Goal: Task Accomplishment & Management: Complete application form

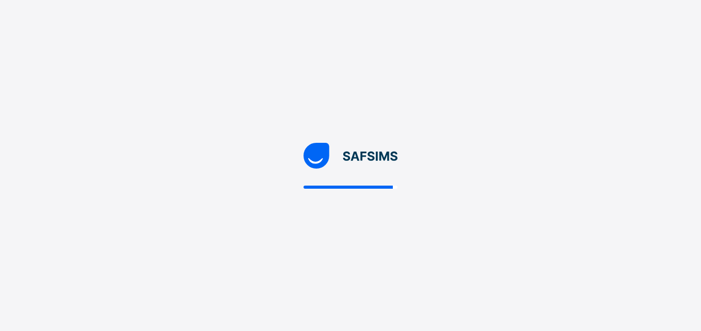
drag, startPoint x: 0, startPoint y: 0, endPoint x: 592, endPoint y: 228, distance: 634.4
click at [592, 228] on div at bounding box center [350, 165] width 701 height 331
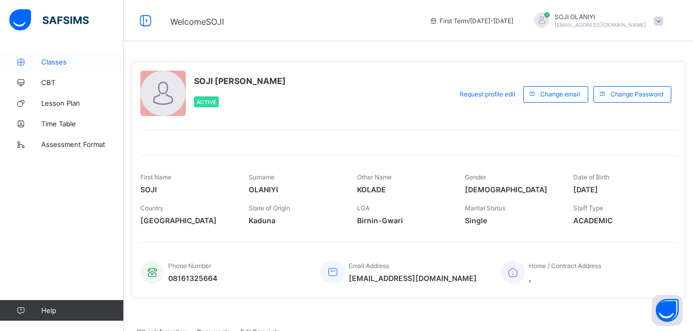
click at [59, 61] on span "Classes" at bounding box center [82, 62] width 83 height 8
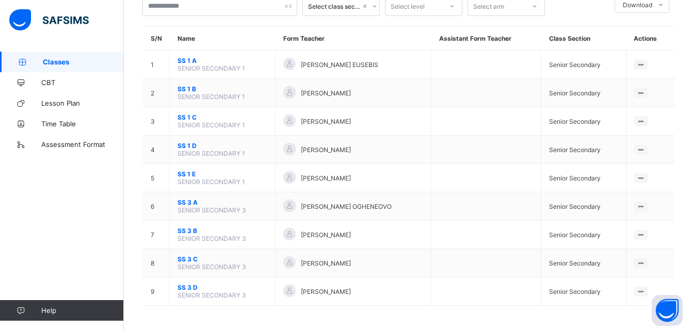
scroll to position [71, 0]
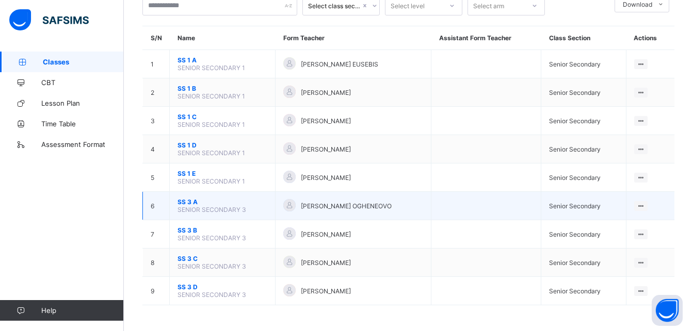
click at [190, 202] on span "SS 3 A" at bounding box center [223, 202] width 90 height 8
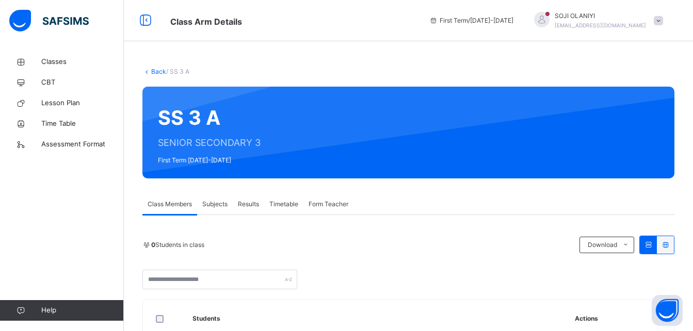
click at [218, 205] on span "Subjects" at bounding box center [214, 204] width 25 height 9
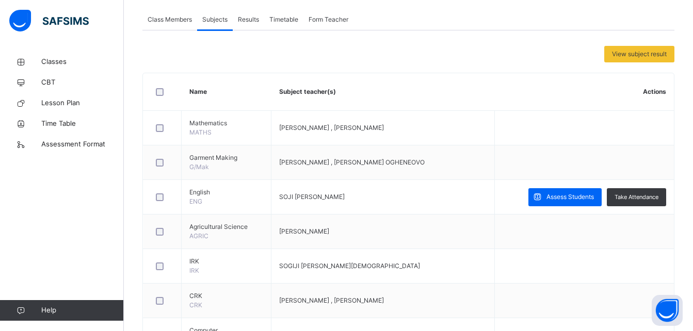
scroll to position [186, 0]
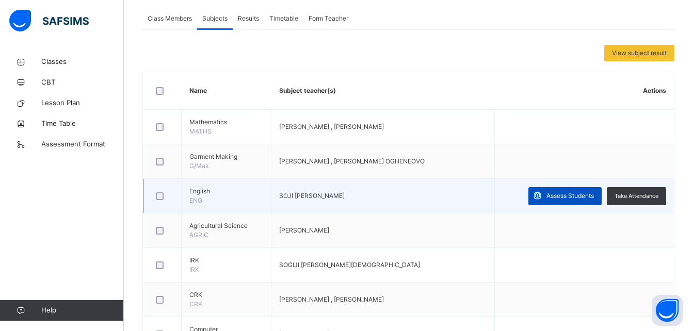
click at [582, 196] on span "Assess Students" at bounding box center [570, 195] width 47 height 9
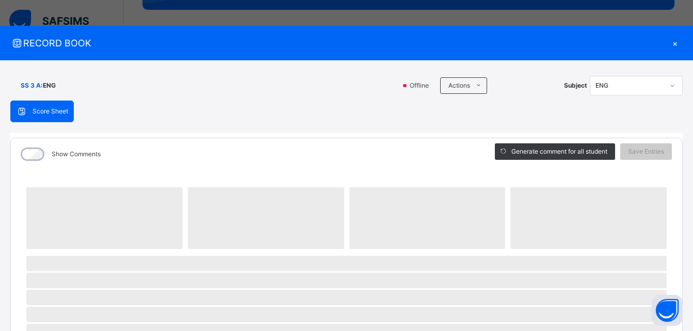
scroll to position [152, 0]
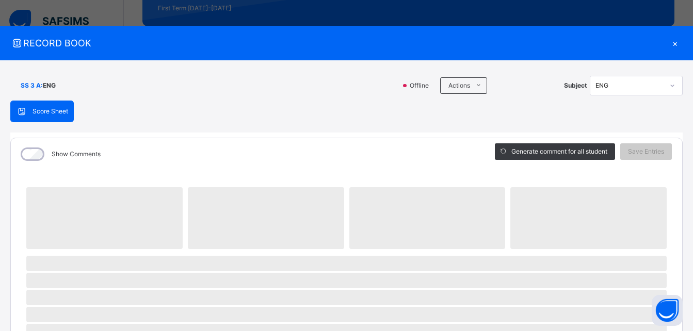
click at [459, 153] on div "Show Comments" at bounding box center [245, 154] width 469 height 32
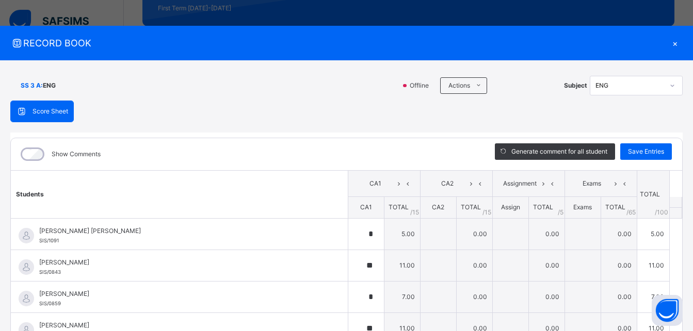
click at [436, 148] on div "Show Comments" at bounding box center [245, 154] width 469 height 32
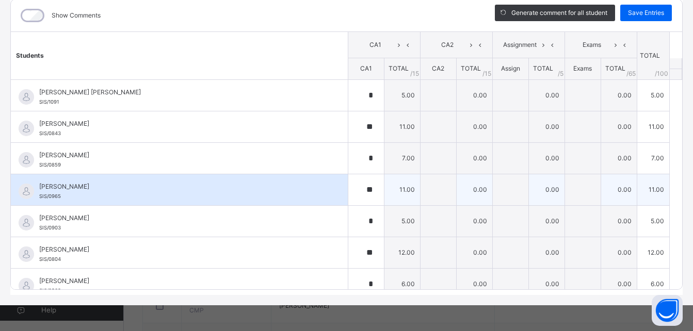
scroll to position [235, 0]
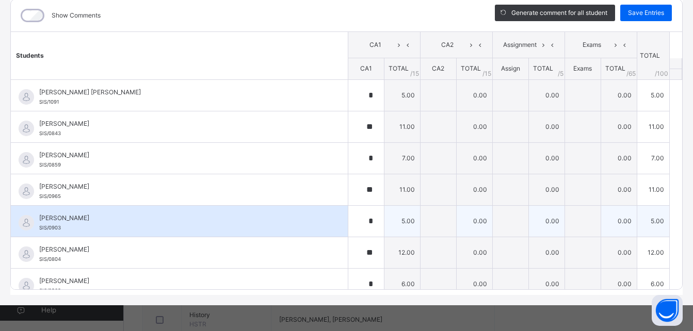
click at [305, 219] on span "[PERSON_NAME]" at bounding box center [181, 218] width 285 height 9
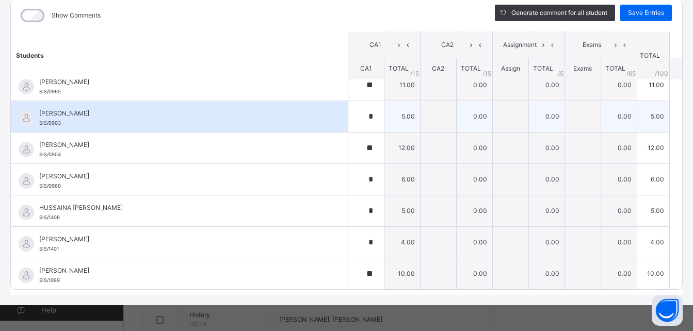
scroll to position [124, 0]
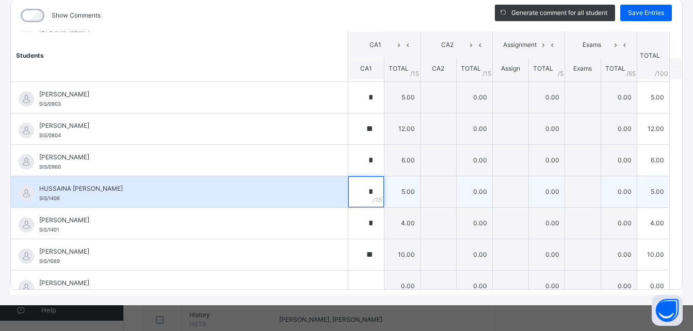
click at [363, 194] on div "*" at bounding box center [366, 192] width 36 height 31
type input "*"
click at [293, 203] on div "HUSSAINA [PERSON_NAME]/1406" at bounding box center [179, 192] width 337 height 31
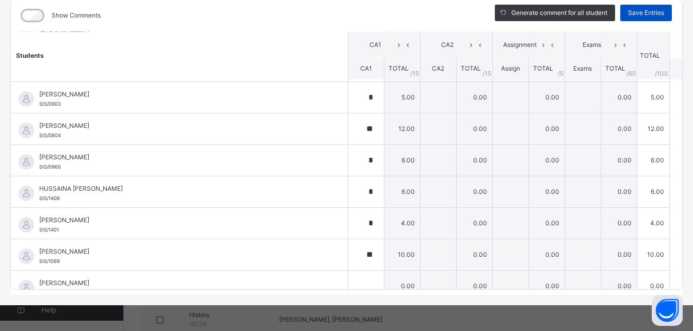
click at [634, 13] on span "Save Entries" at bounding box center [646, 12] width 36 height 9
click at [634, 13] on div "Save Entries" at bounding box center [646, 13] width 52 height 17
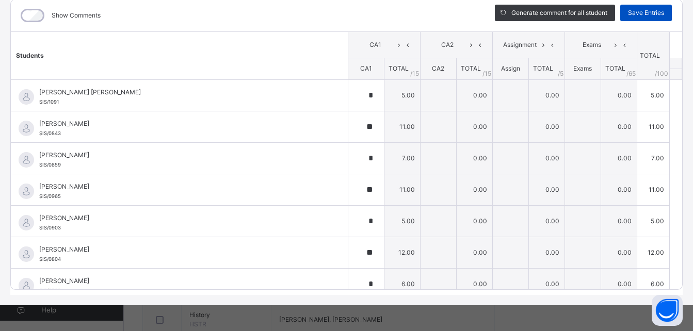
click at [630, 12] on span "Save Entries" at bounding box center [646, 12] width 36 height 9
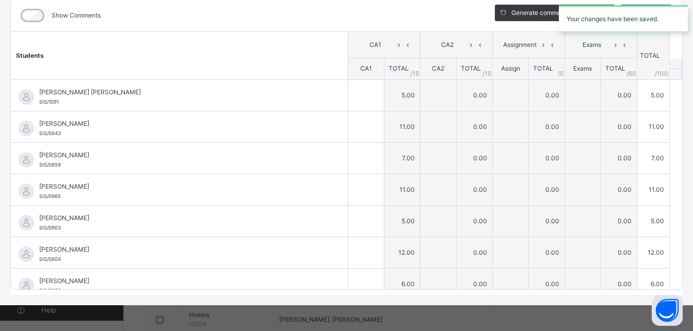
type input "*"
type input "**"
type input "*"
type input "**"
type input "*"
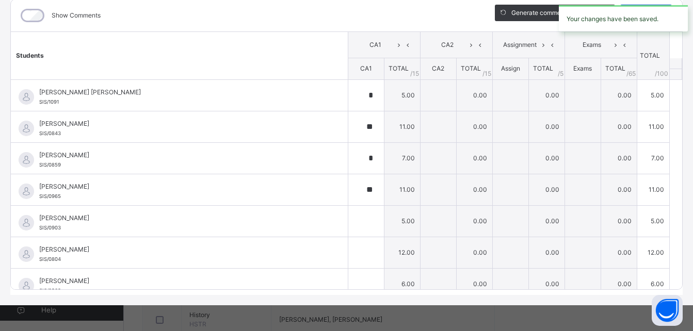
type input "**"
type input "*"
type input "**"
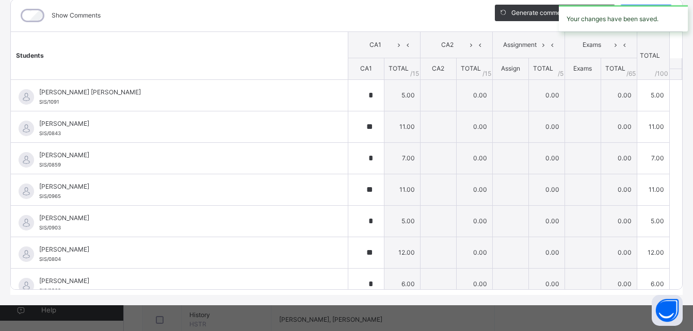
click at [304, 23] on div "Show Comments" at bounding box center [245, 15] width 469 height 32
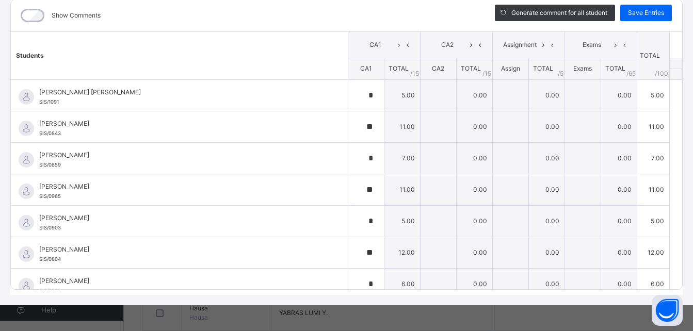
click at [317, 67] on th "Students" at bounding box center [179, 56] width 337 height 48
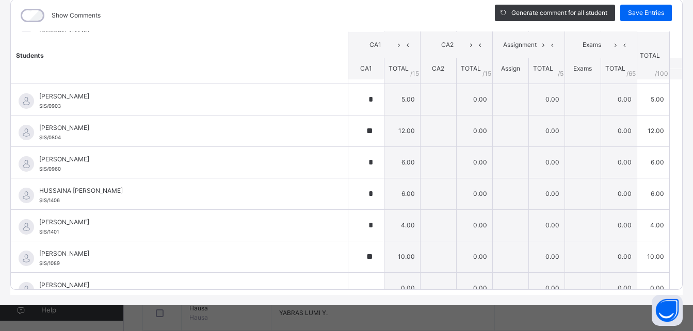
scroll to position [137, 0]
